Goal: Navigation & Orientation: Find specific page/section

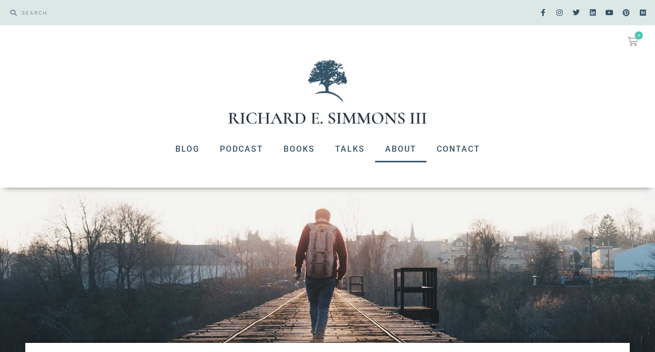
click at [391, 147] on link "About" at bounding box center [401, 149] width 52 height 26
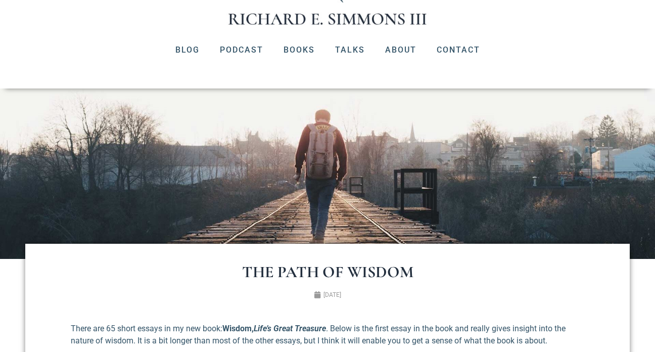
scroll to position [100, 0]
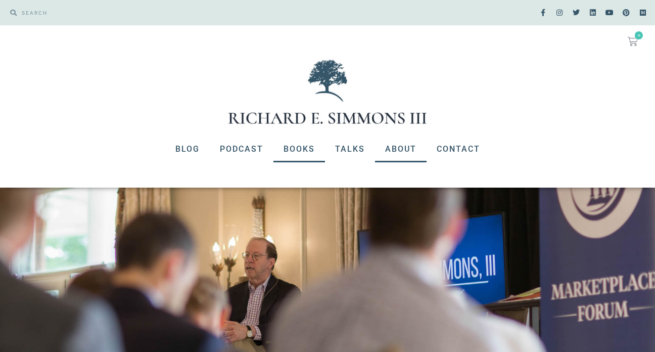
click at [304, 149] on link "Books" at bounding box center [299, 149] width 52 height 26
